Goal: Information Seeking & Learning: Learn about a topic

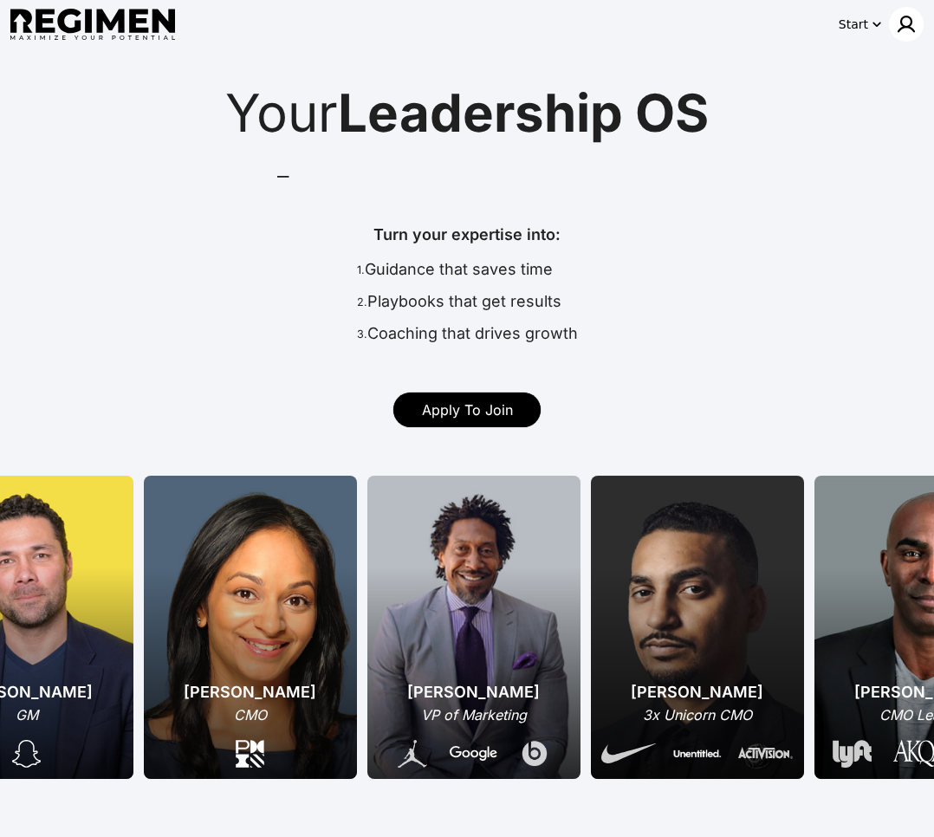
click at [917, 24] on div at bounding box center [906, 24] width 35 height 35
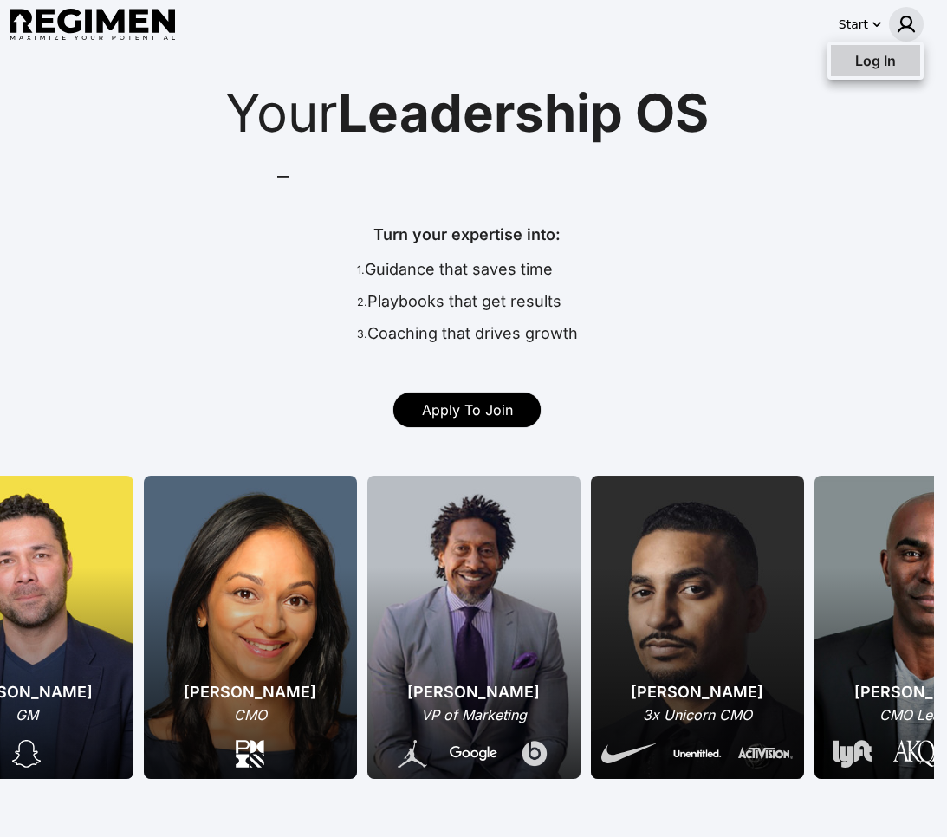
click at [889, 73] on div "Log In" at bounding box center [875, 60] width 89 height 31
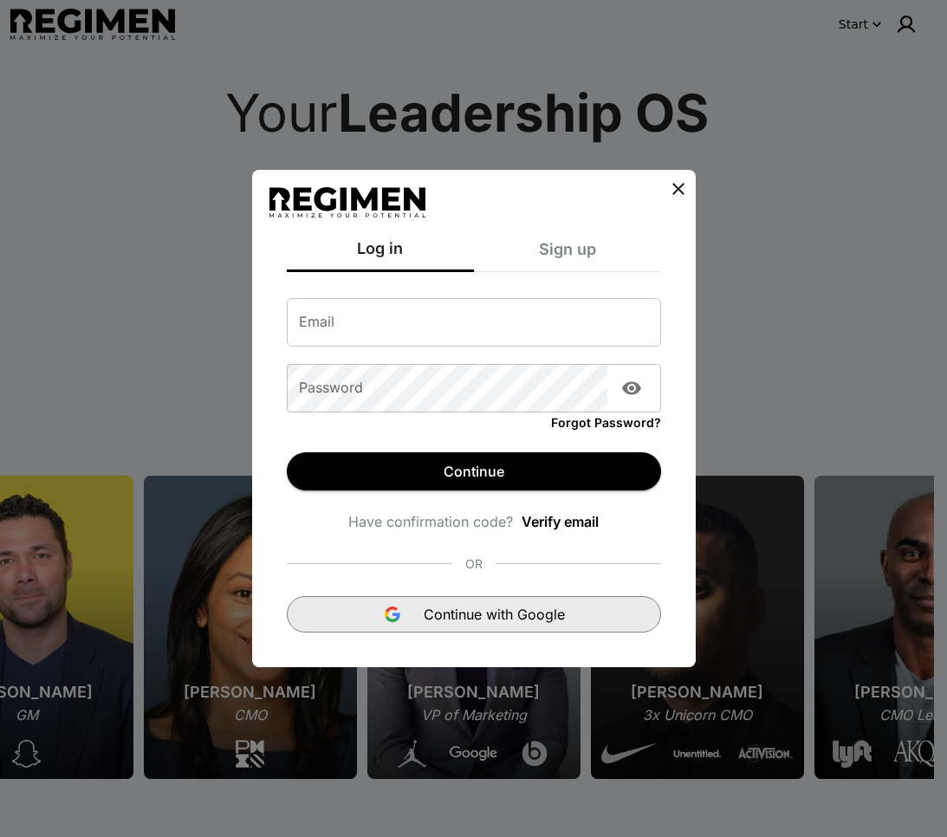
click at [520, 612] on span "Continue with Google" at bounding box center [493, 614] width 141 height 21
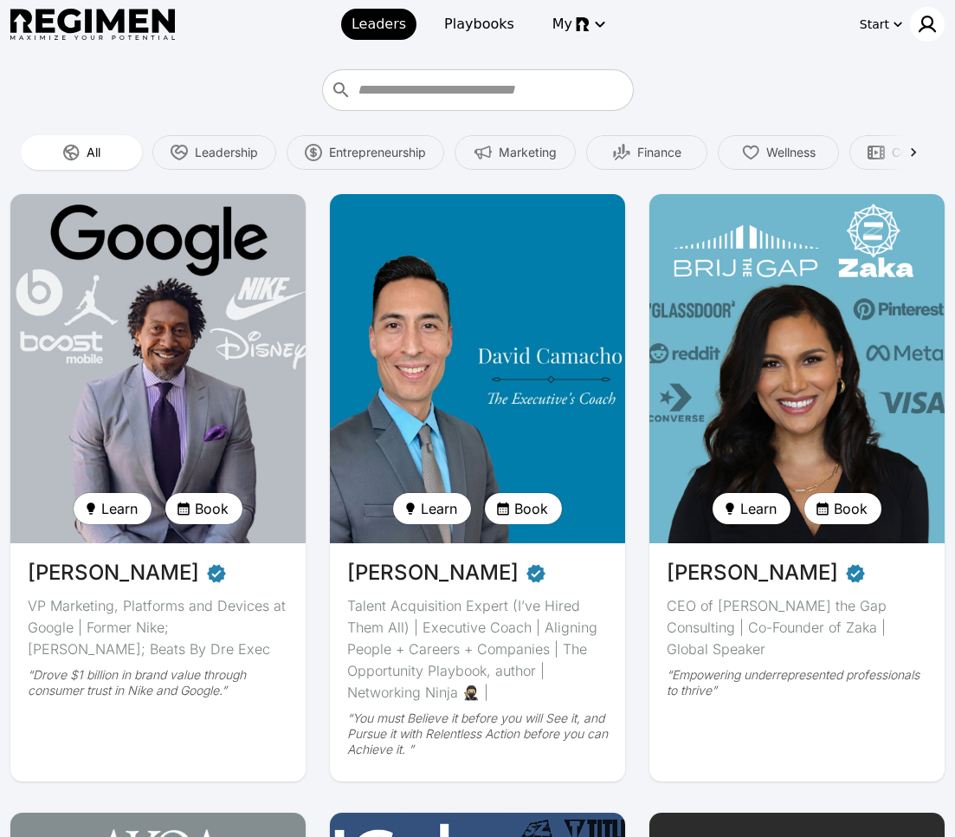
click at [781, 23] on div at bounding box center [927, 24] width 35 height 35
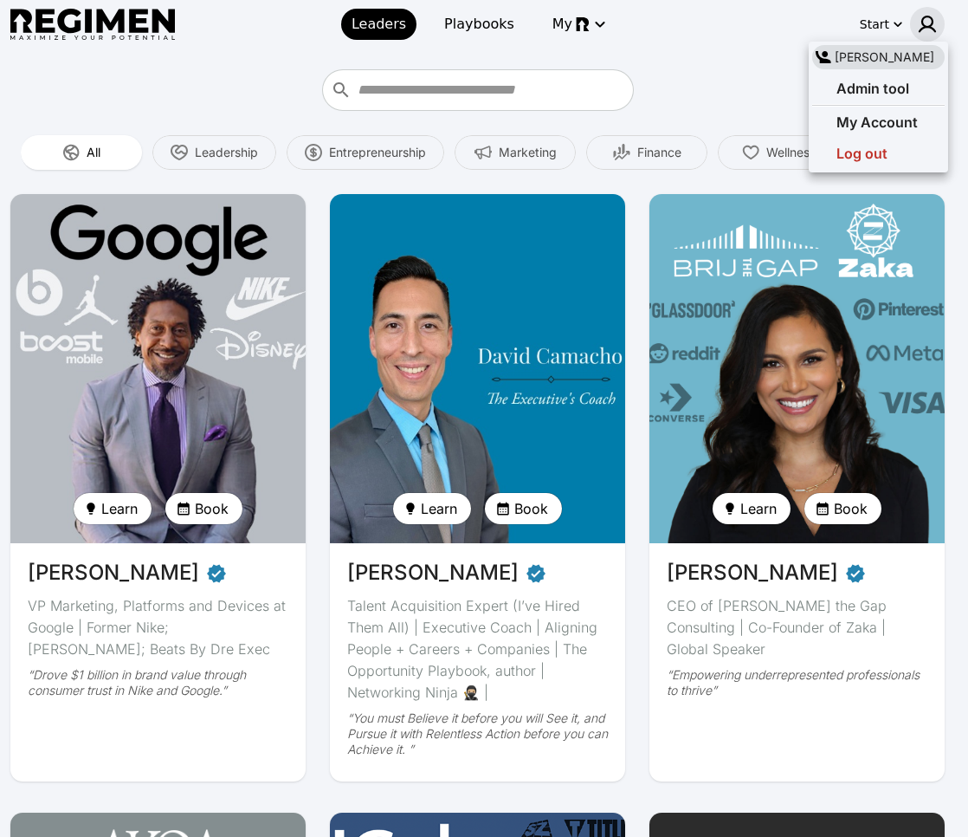
click at [766, 83] on div at bounding box center [484, 418] width 968 height 837
